Goal: Navigation & Orientation: Find specific page/section

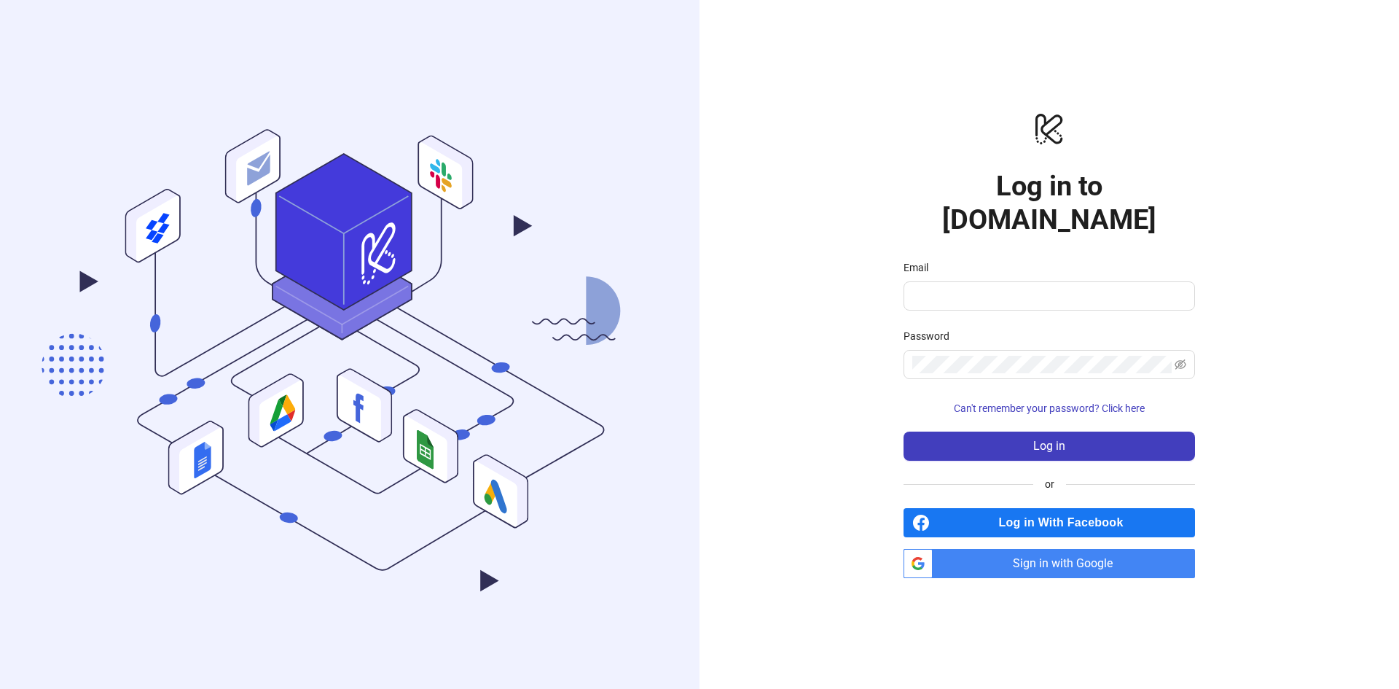
click at [1012, 549] on span "Sign in with Google" at bounding box center [1067, 563] width 257 height 29
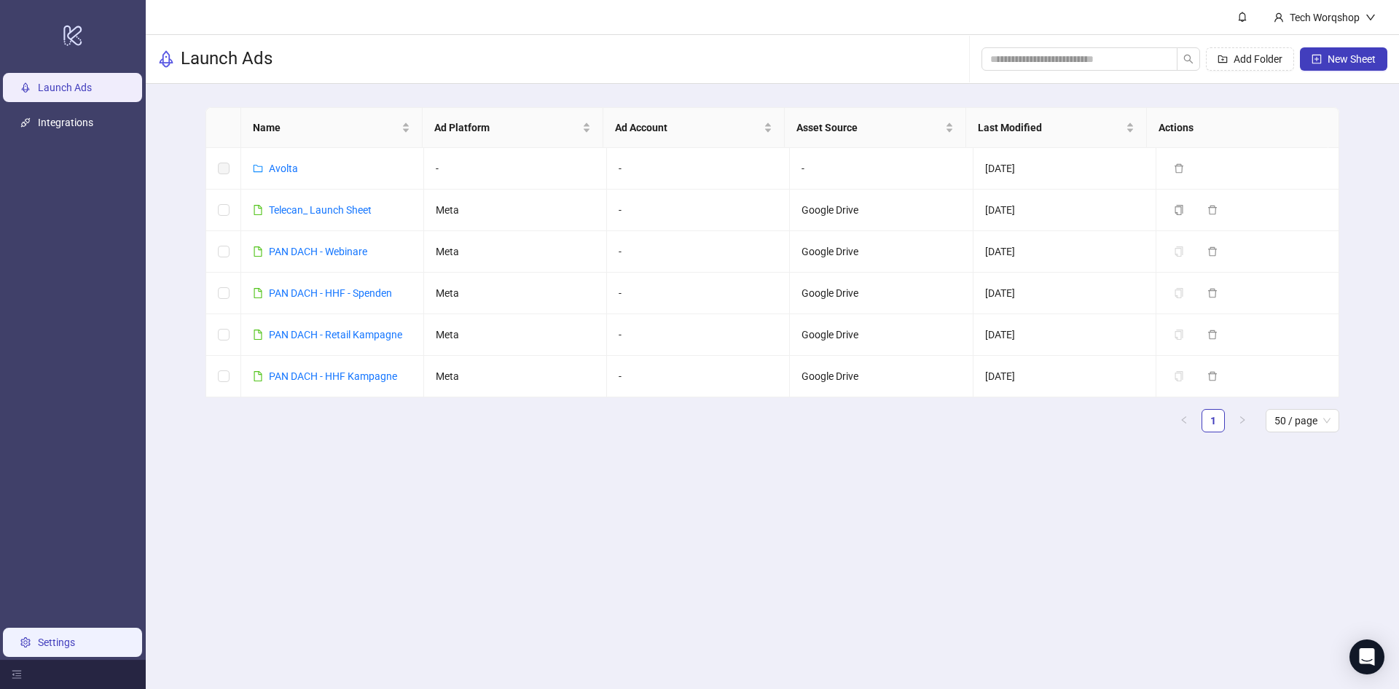
click at [47, 636] on link "Settings" at bounding box center [56, 642] width 37 height 12
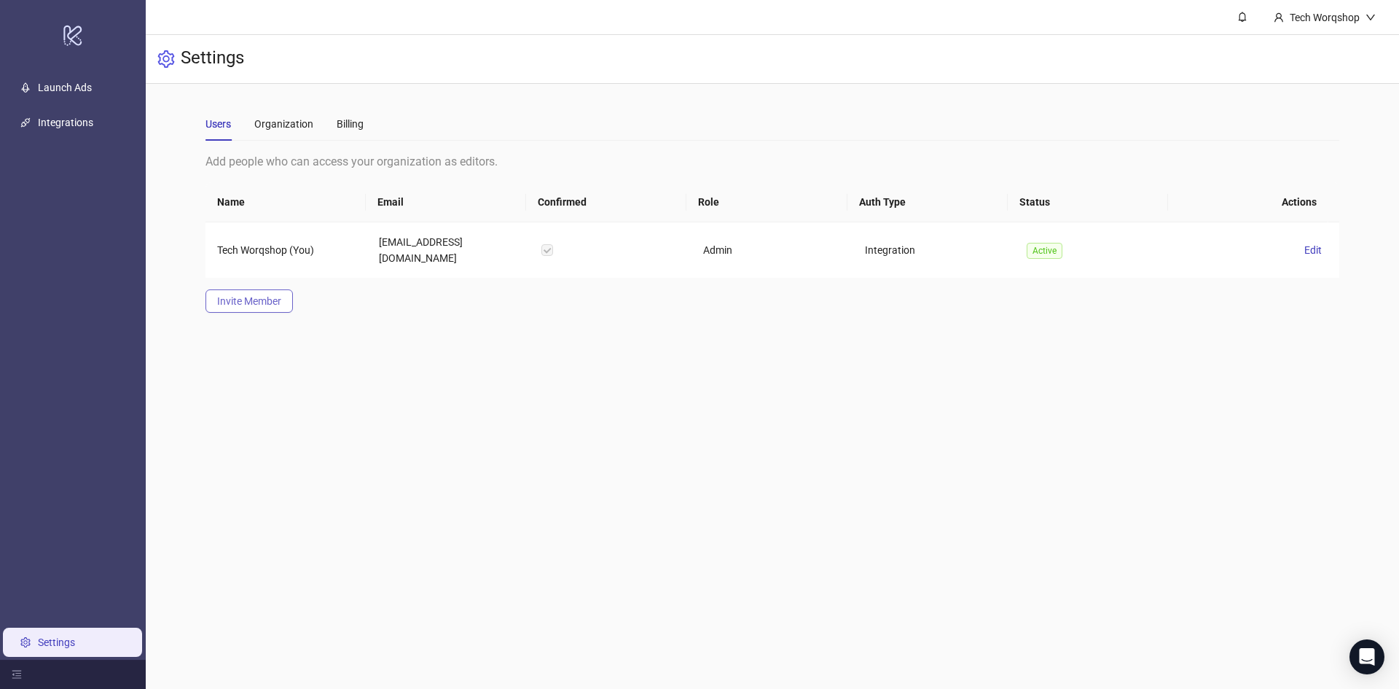
click at [271, 295] on span "Invite Member" at bounding box center [249, 301] width 64 height 12
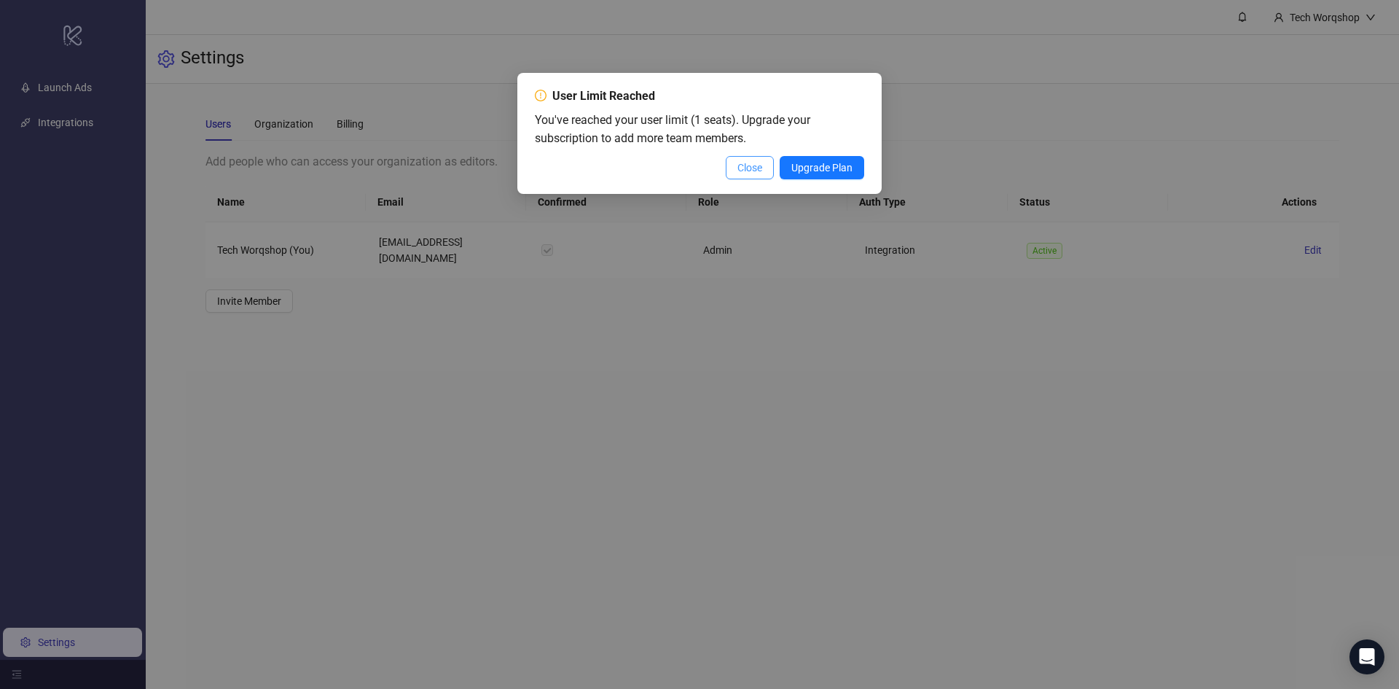
click at [756, 170] on span "Close" at bounding box center [750, 168] width 25 height 12
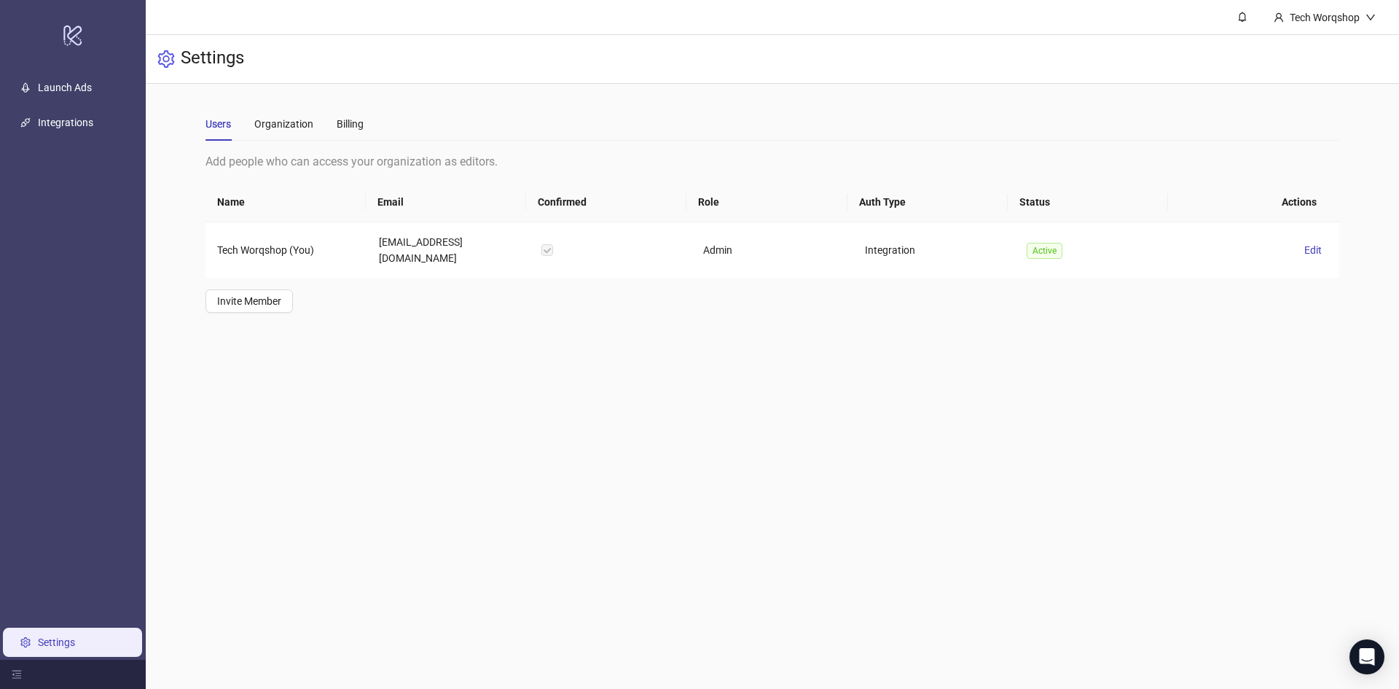
click at [280, 103] on main "Users Organization Billing Add people who can access your organization as edito…" at bounding box center [772, 210] width 1157 height 252
click at [280, 112] on div "Organization" at bounding box center [283, 124] width 59 height 34
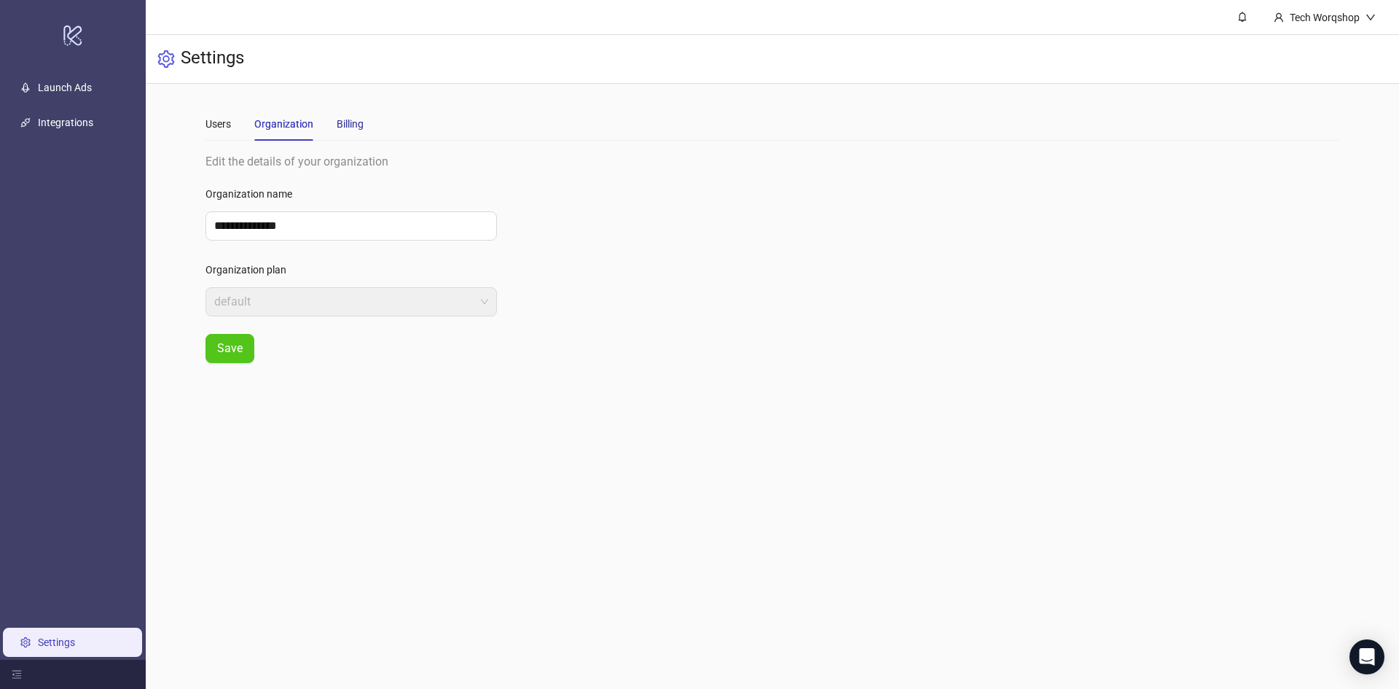
click at [351, 122] on div "Billing" at bounding box center [350, 124] width 27 height 16
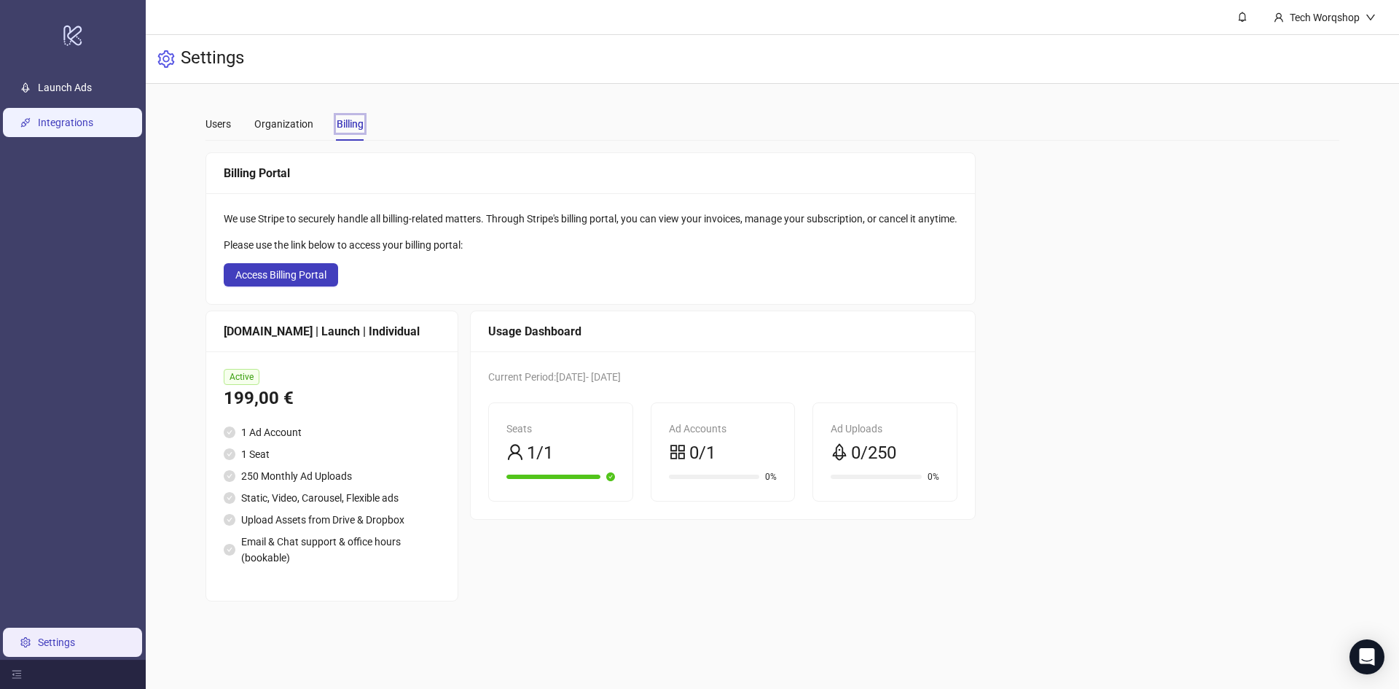
click at [65, 120] on link "Integrations" at bounding box center [65, 123] width 55 height 12
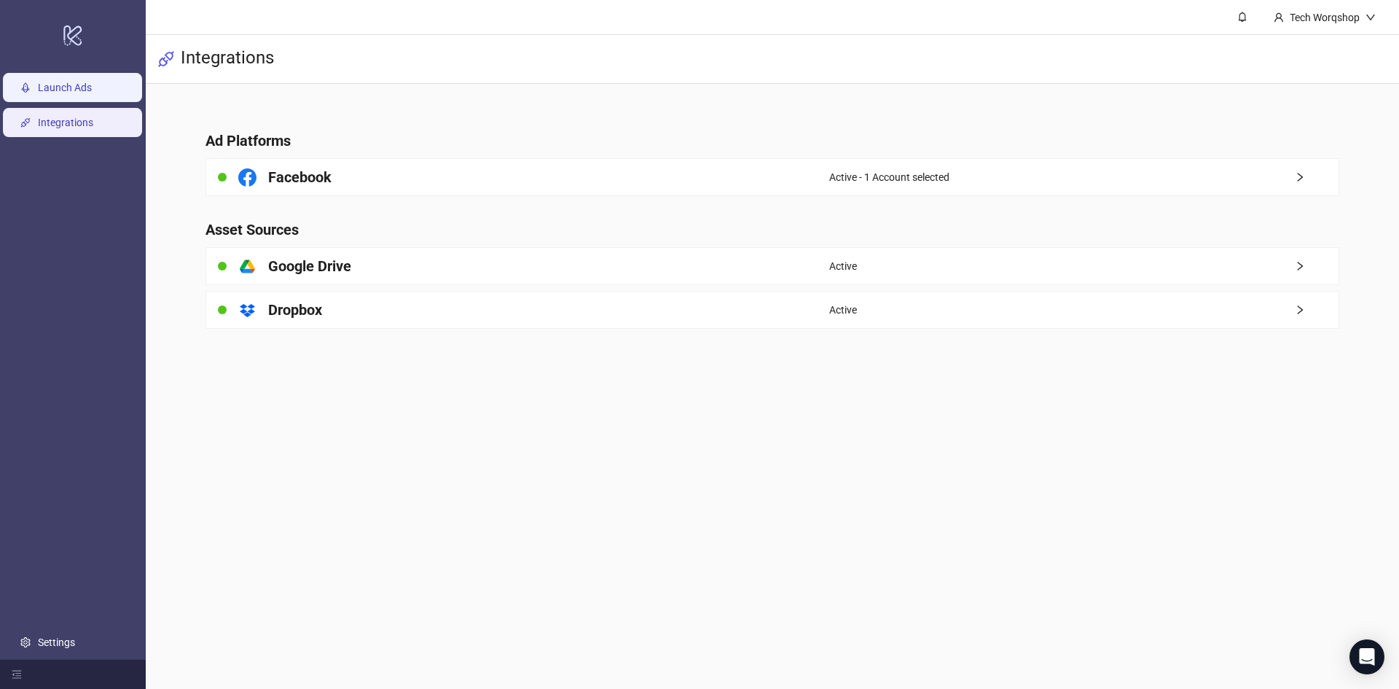
click at [47, 85] on link "Launch Ads" at bounding box center [65, 88] width 54 height 12
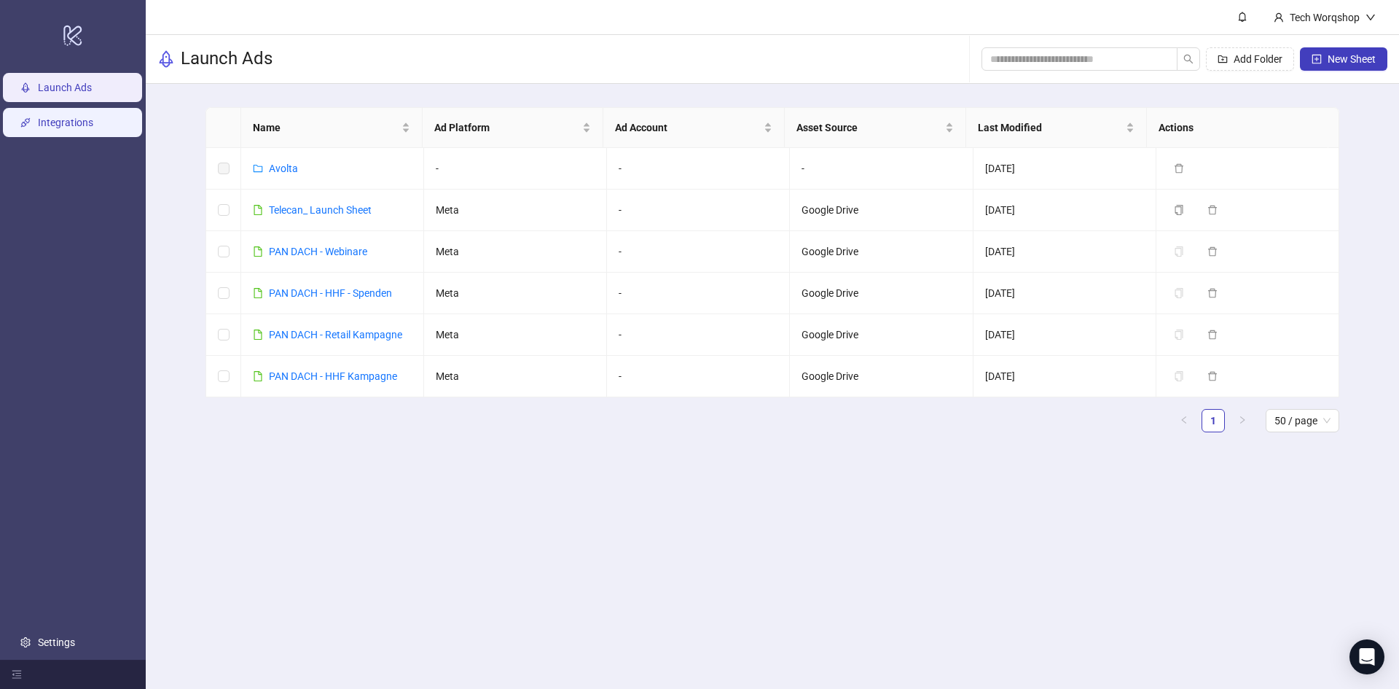
click at [73, 126] on link "Integrations" at bounding box center [65, 123] width 55 height 12
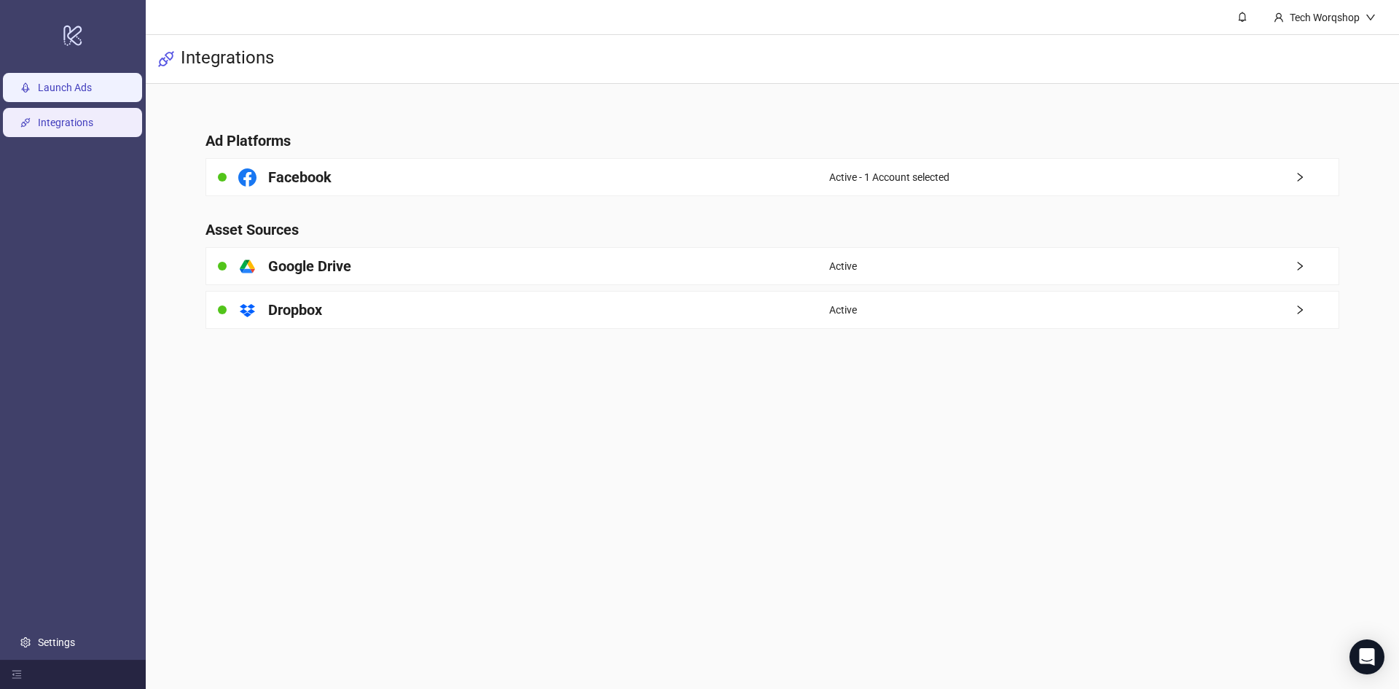
drag, startPoint x: 17, startPoint y: 79, endPoint x: 42, endPoint y: 95, distance: 29.3
click at [38, 82] on link "Launch Ads" at bounding box center [65, 88] width 54 height 12
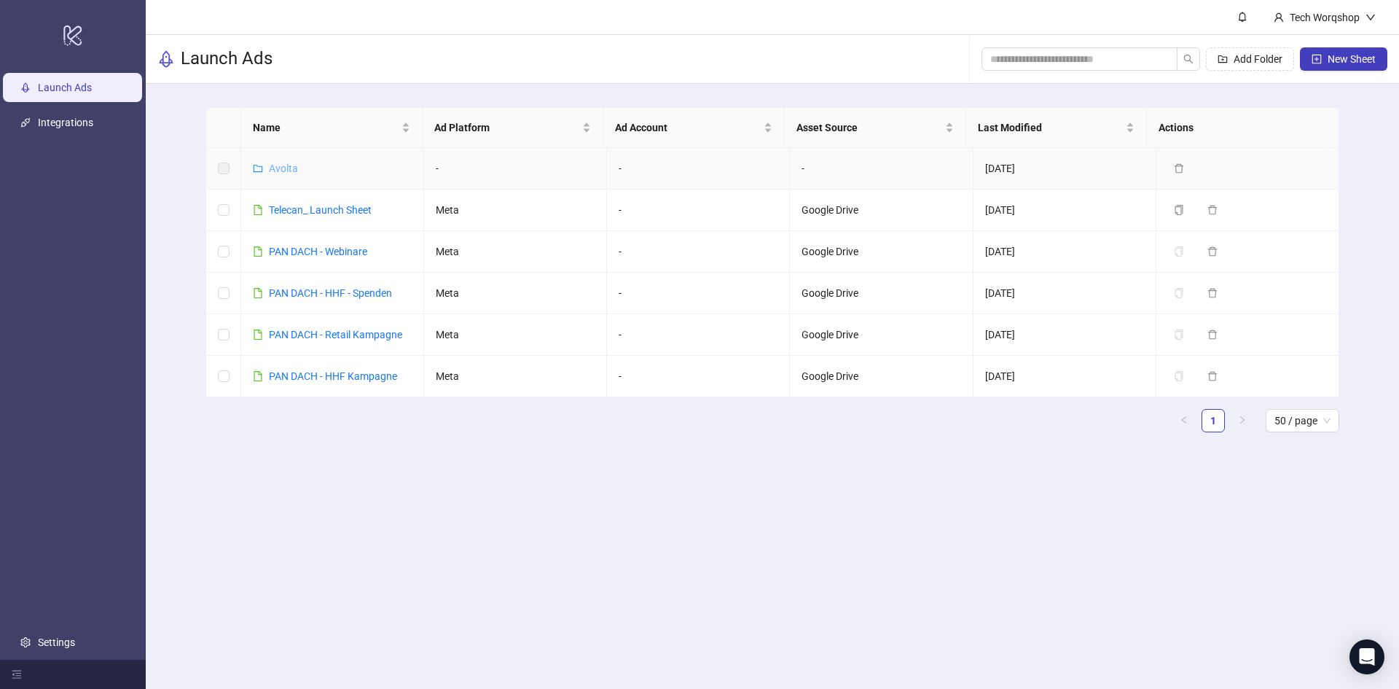
click at [270, 167] on link "Avolta" at bounding box center [283, 169] width 29 height 12
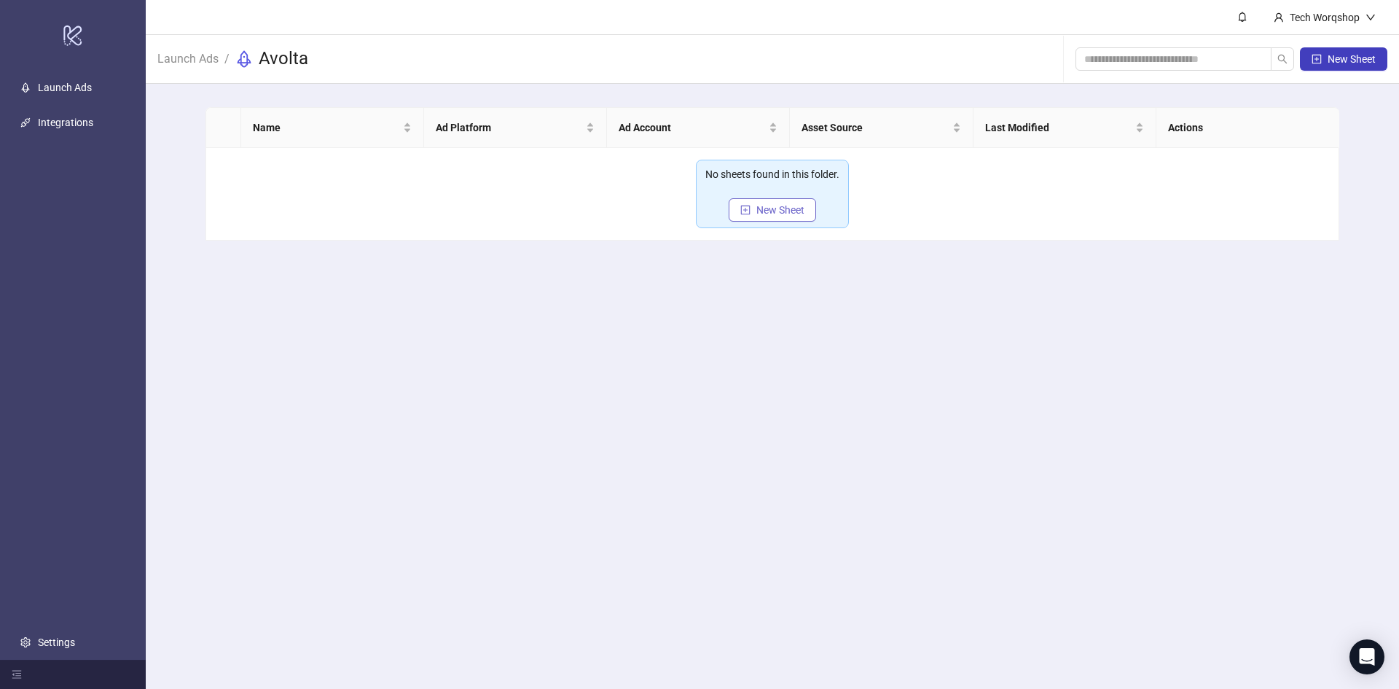
click at [773, 214] on span "New Sheet" at bounding box center [781, 210] width 48 height 12
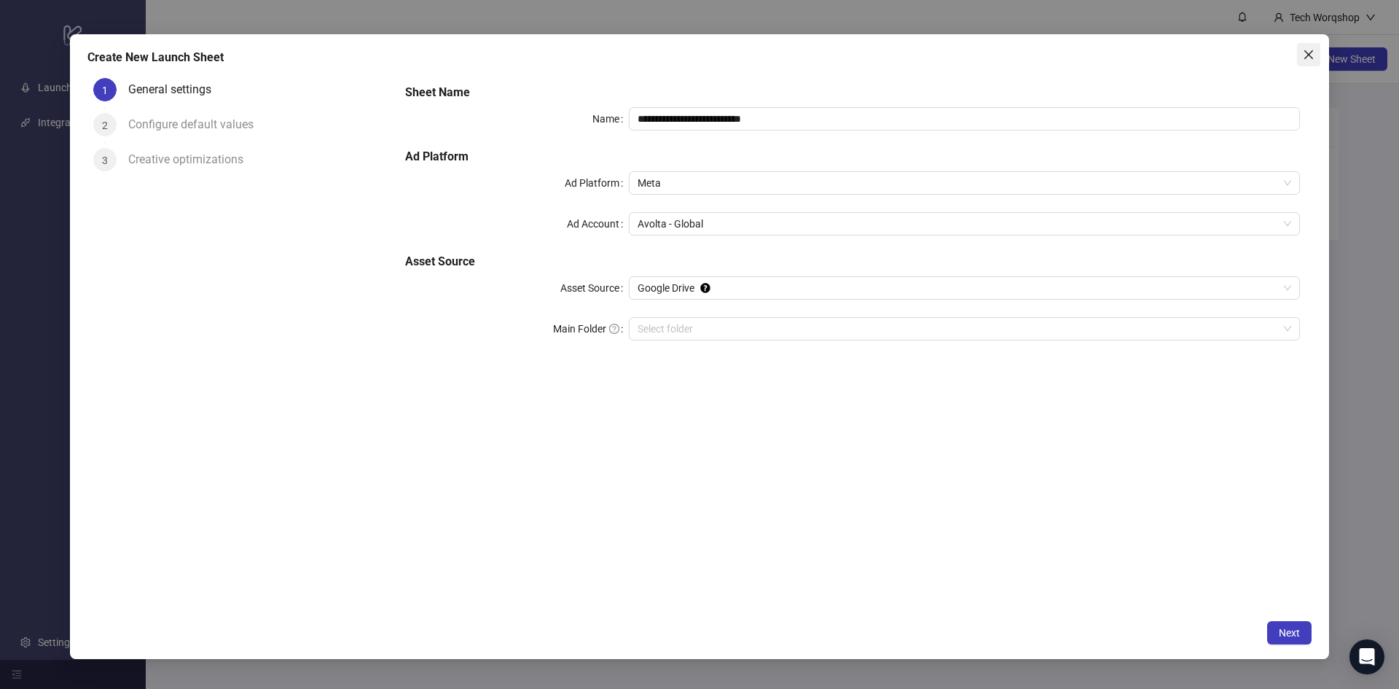
click at [1302, 54] on span "Close" at bounding box center [1308, 55] width 23 height 12
